Goal: Task Accomplishment & Management: Manage account settings

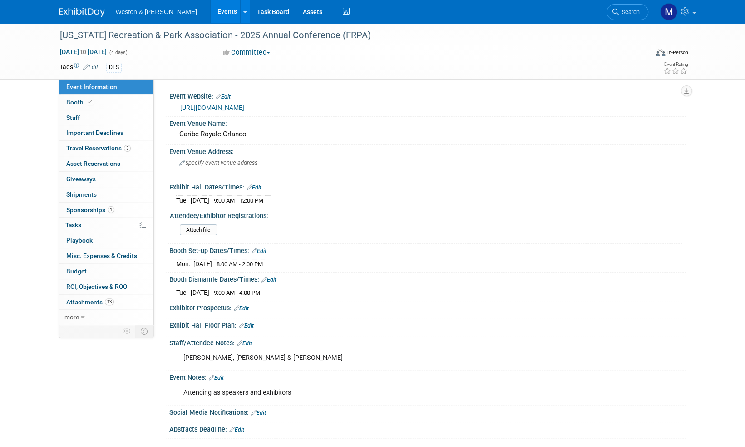
click at [80, 12] on img at bounding box center [81, 12] width 45 height 9
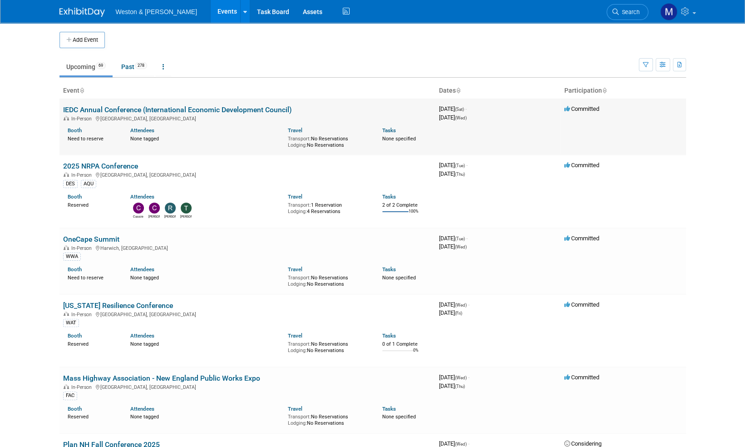
click at [124, 109] on link "IEDC Annual Conference (International Economic Development Council)" at bounding box center [177, 109] width 229 height 9
click at [127, 66] on link "Past 278" at bounding box center [133, 66] width 39 height 17
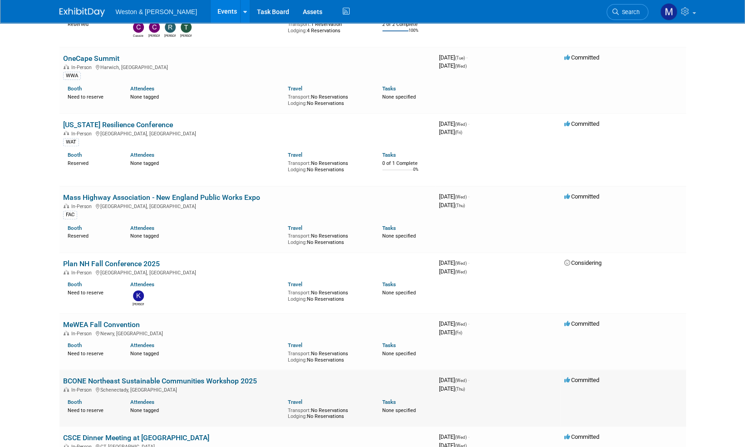
scroll to position [182, 0]
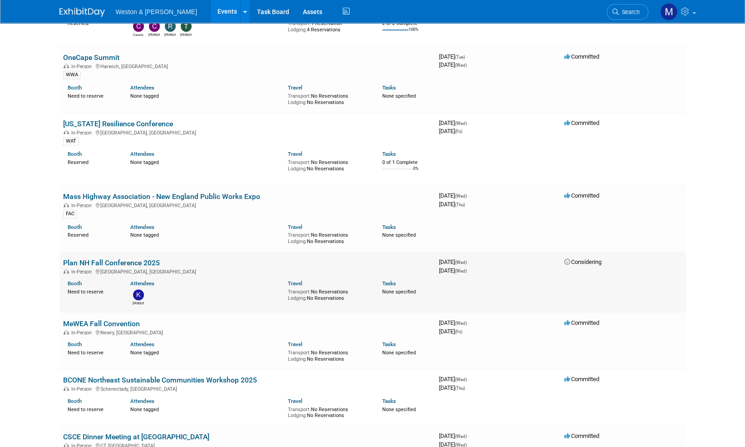
click at [120, 259] on link "Plan NH Fall Conference 2025" at bounding box center [111, 262] width 97 height 9
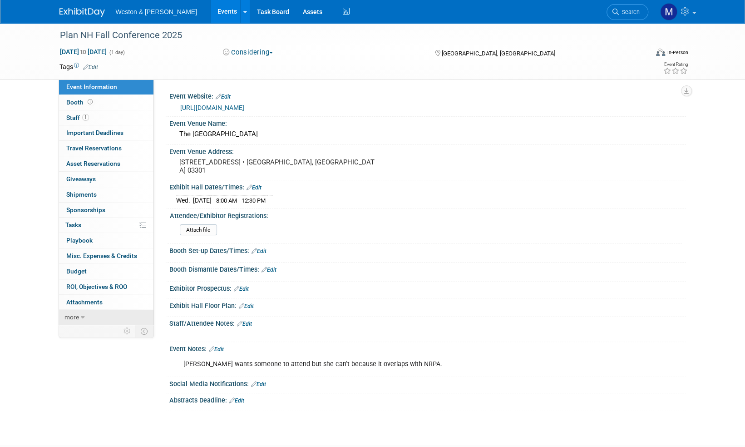
click at [75, 318] on span "more" at bounding box center [71, 316] width 15 height 7
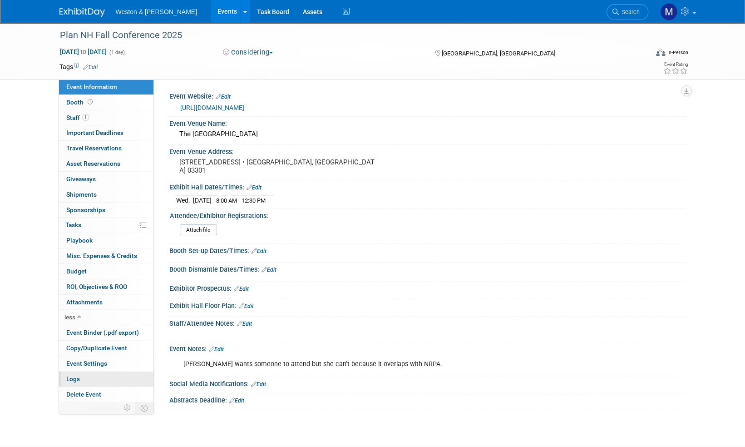
click at [73, 379] on span "Logs" at bounding box center [73, 378] width 14 height 7
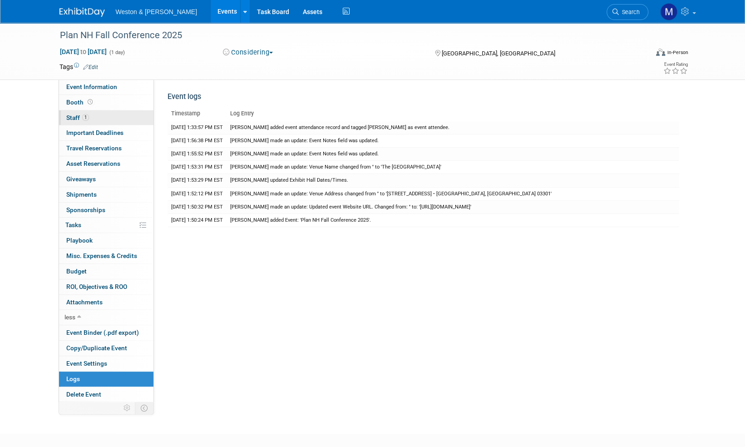
click at [71, 116] on span "Staff 1" at bounding box center [77, 117] width 23 height 7
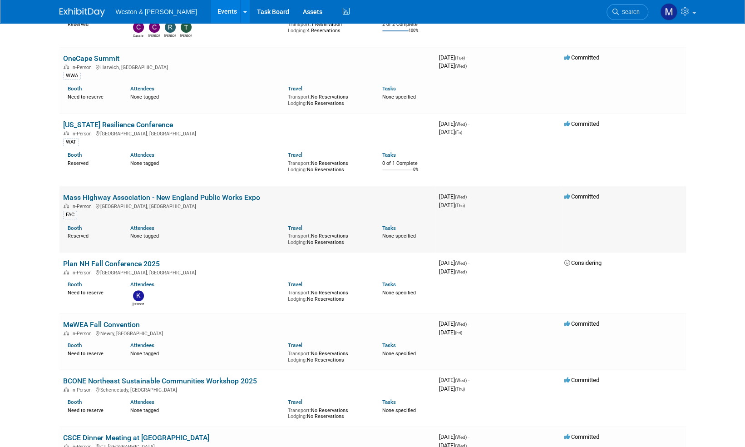
click at [210, 194] on link "Mass Highway Association - New England Public Works Expo" at bounding box center [161, 197] width 197 height 9
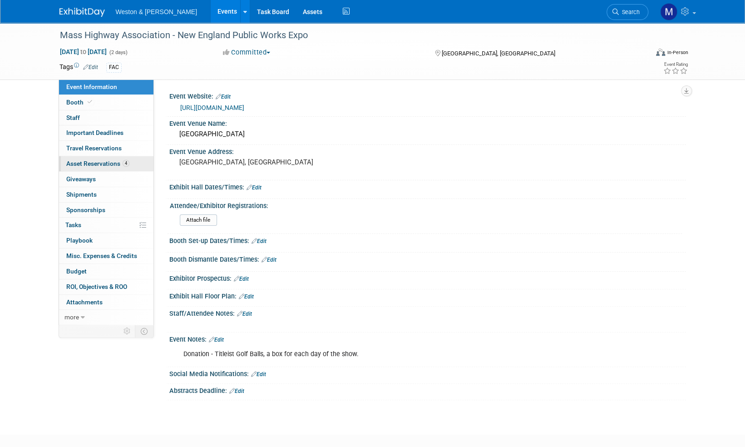
click at [108, 162] on span "Asset Reservations 4" at bounding box center [97, 163] width 63 height 7
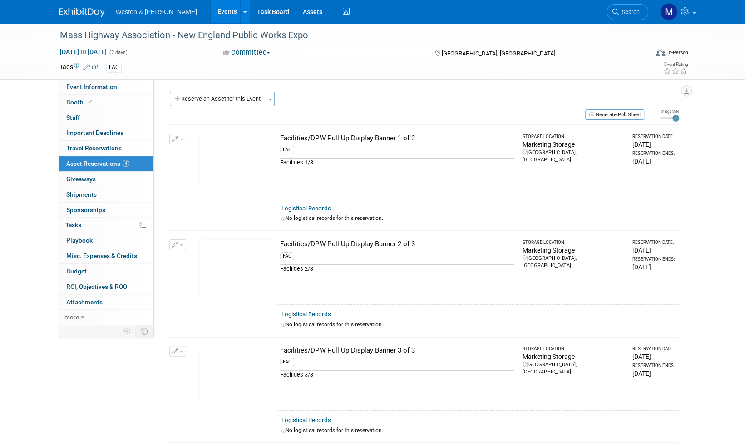
click at [241, 163] on img at bounding box center [236, 161] width 75 height 57
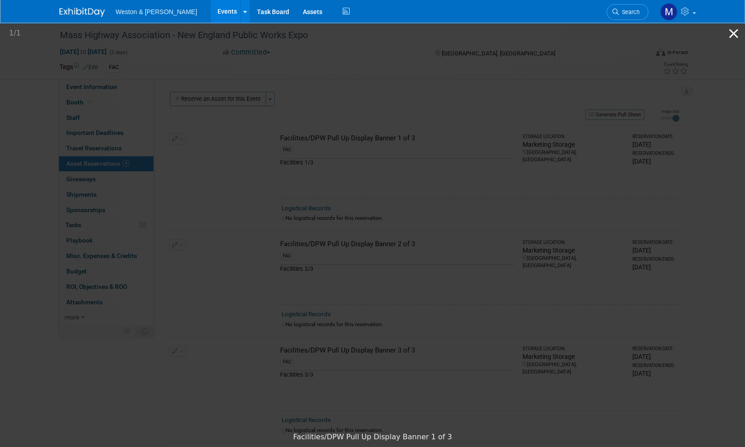
click at [733, 34] on button "Close gallery" at bounding box center [733, 33] width 23 height 21
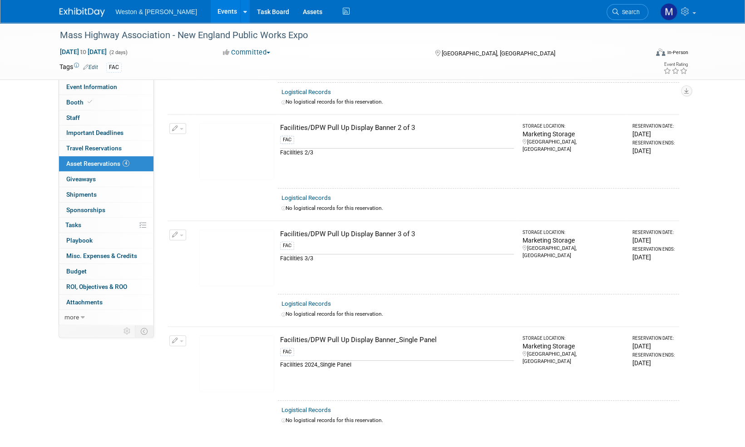
scroll to position [136, 0]
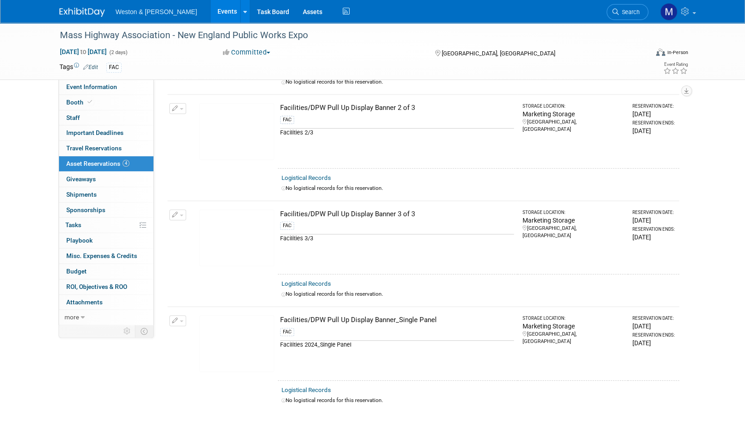
click at [182, 210] on button "button" at bounding box center [177, 214] width 17 height 11
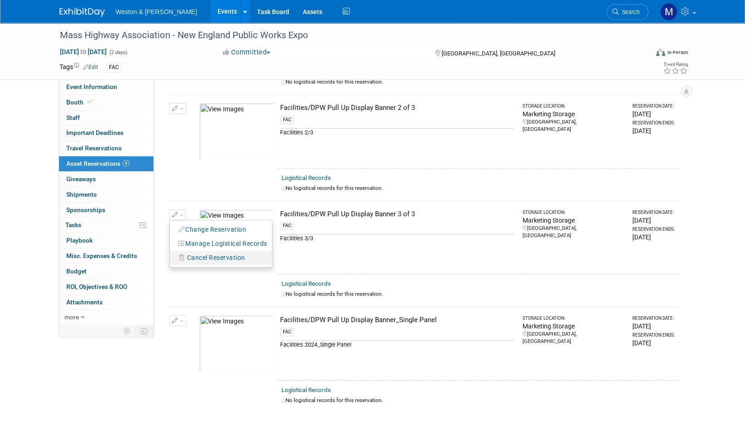
click at [199, 257] on span "Cancel Reservation" at bounding box center [216, 257] width 58 height 7
click at [281, 262] on link "Yes" at bounding box center [283, 265] width 26 height 15
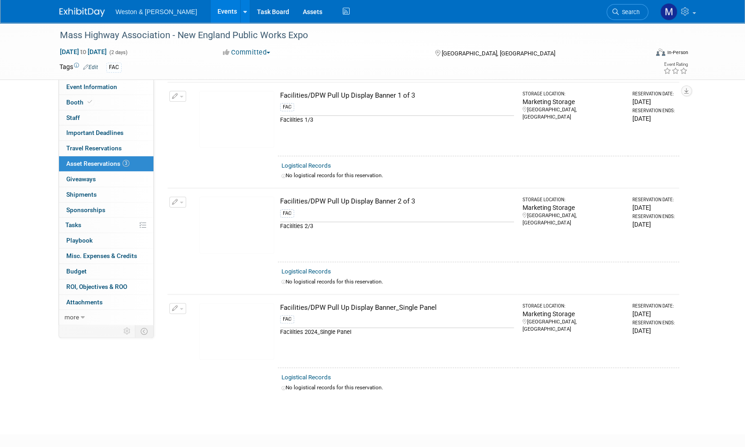
scroll to position [0, 0]
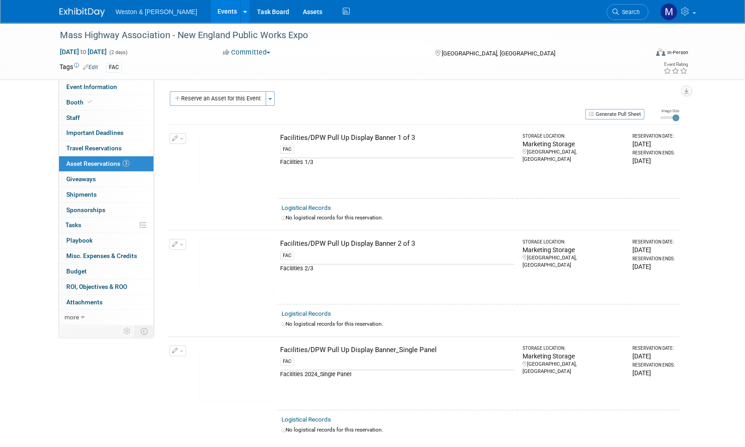
click at [239, 368] on img at bounding box center [236, 373] width 75 height 57
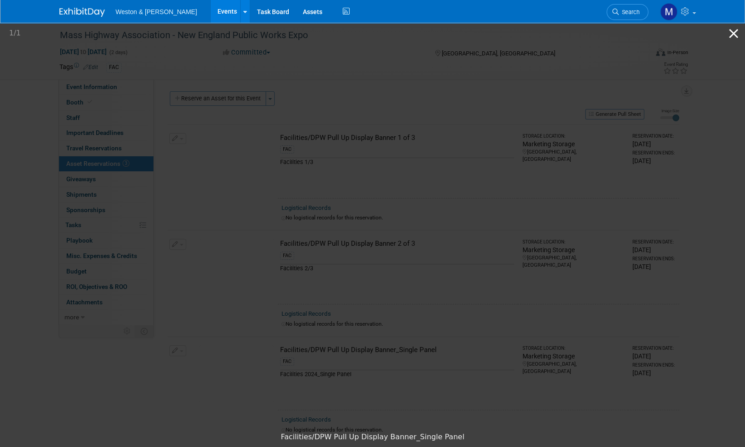
click at [732, 33] on button "Close gallery" at bounding box center [733, 33] width 23 height 21
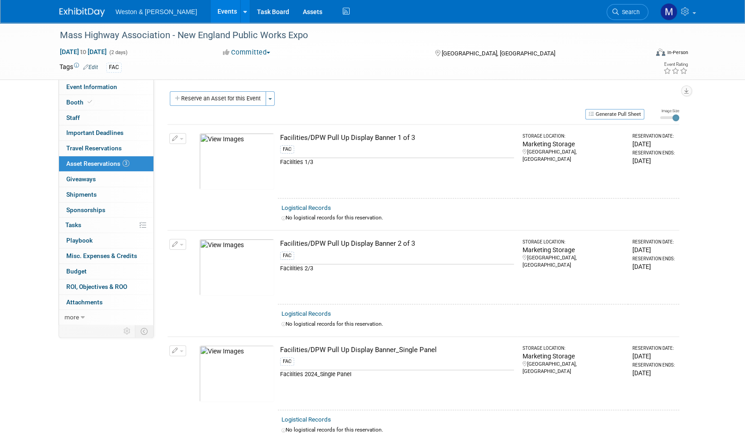
click at [233, 167] on img at bounding box center [236, 161] width 75 height 57
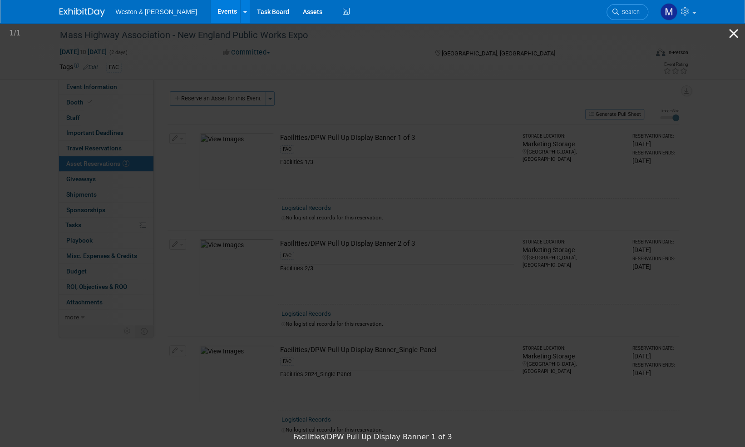
click at [730, 35] on button "Close gallery" at bounding box center [733, 33] width 23 height 21
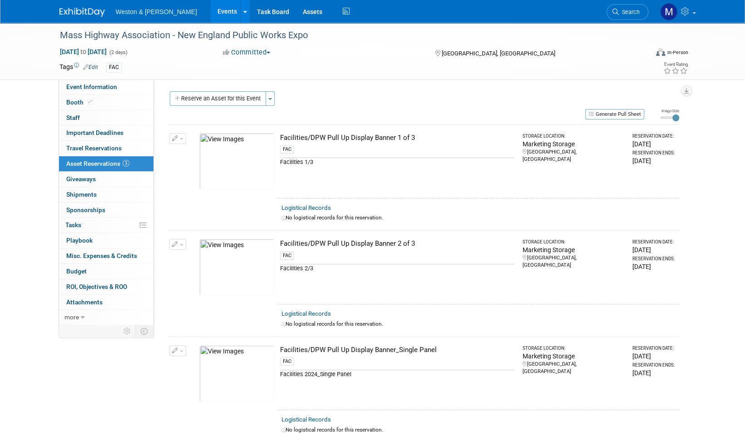
click at [248, 270] on img at bounding box center [236, 267] width 75 height 57
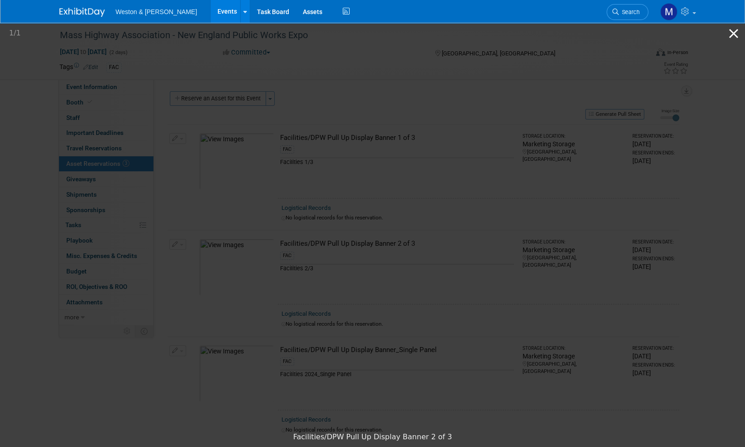
click at [731, 34] on button "Close gallery" at bounding box center [733, 33] width 23 height 21
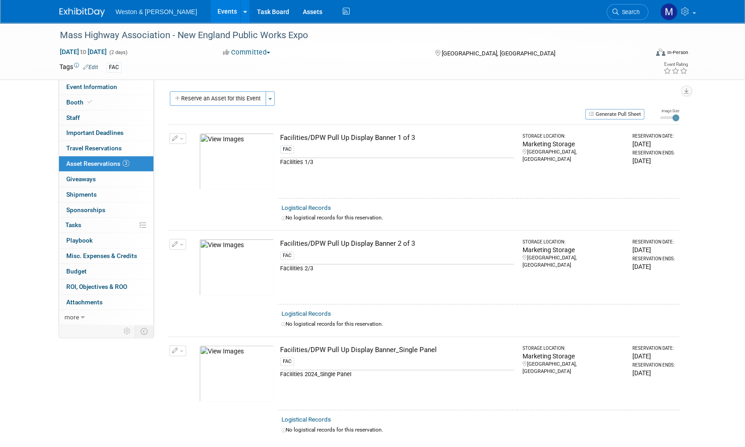
click at [79, 13] on img at bounding box center [81, 12] width 45 height 9
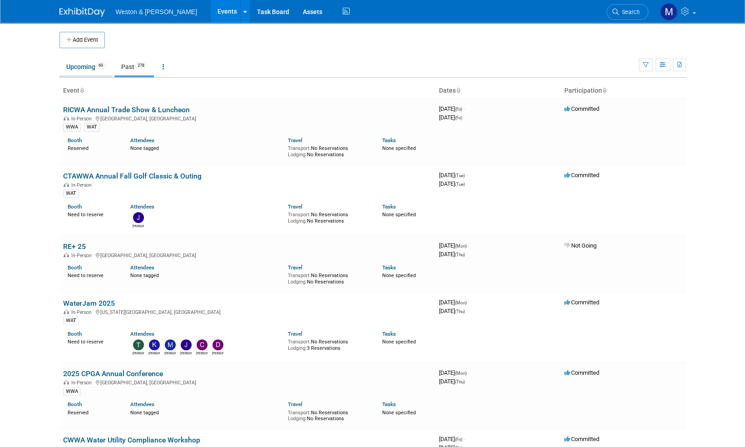
click at [78, 68] on link "Upcoming 69" at bounding box center [85, 66] width 53 height 17
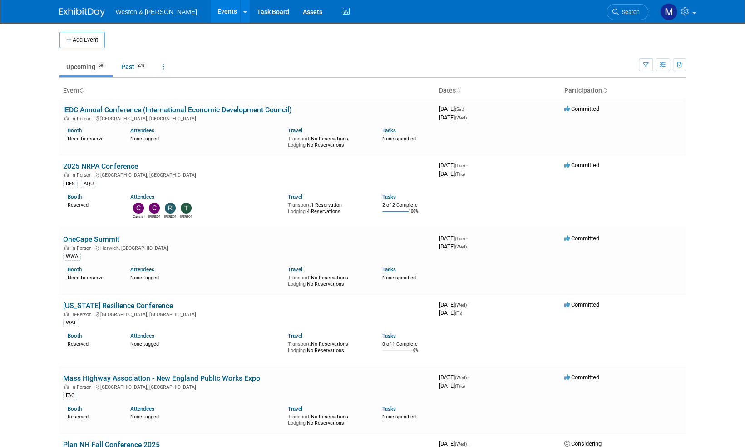
click at [16, 284] on body "Weston & Sampson Events Add Event Bulk Upload Events Shareable Event Boards Rec…" at bounding box center [372, 223] width 745 height 447
click at [95, 166] on link "2025 NRPA Conference" at bounding box center [100, 166] width 75 height 9
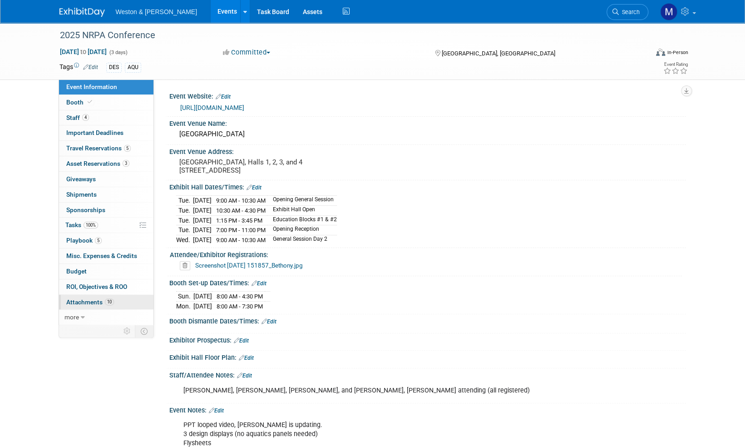
click at [89, 300] on span "Attachments 10" at bounding box center [90, 301] width 48 height 7
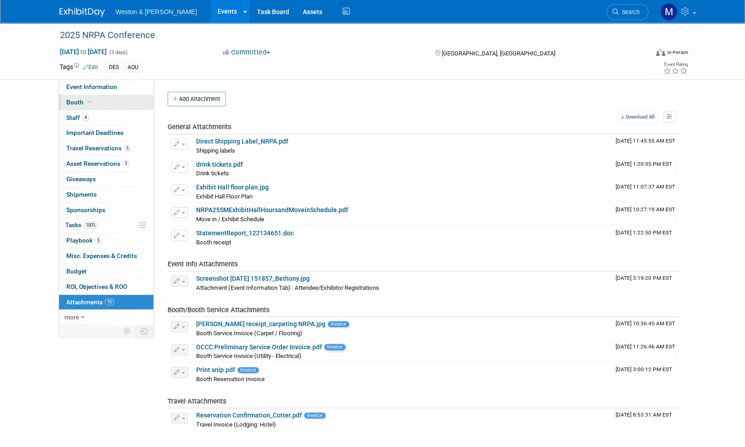
click at [73, 100] on span "Booth" at bounding box center [80, 102] width 28 height 7
